Goal: Task Accomplishment & Management: Manage account settings

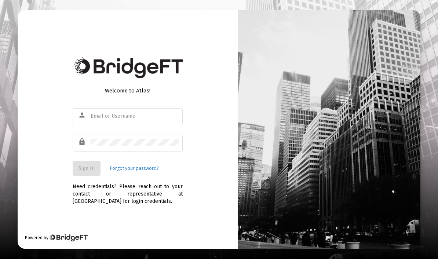
type input "[EMAIL_ADDRESS][DOMAIN_NAME]"
click at [89, 176] on button "Sign In" at bounding box center [87, 168] width 28 height 15
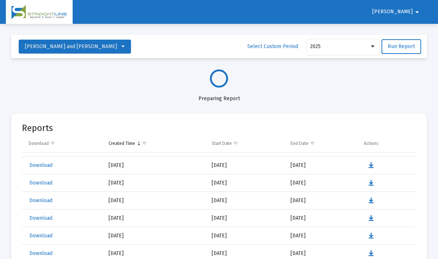
select select "View all"
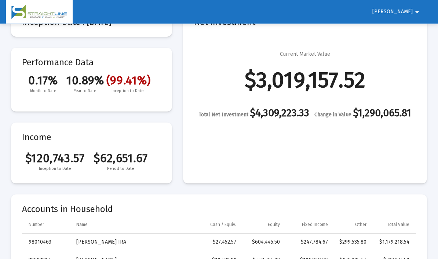
scroll to position [61, 0]
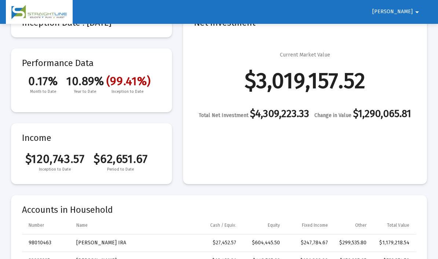
click at [415, 13] on mat-icon "arrow_drop_down" at bounding box center [416, 12] width 9 height 15
click at [427, 33] on button "Logout" at bounding box center [415, 31] width 41 height 18
